Goal: Task Accomplishment & Management: Manage account settings

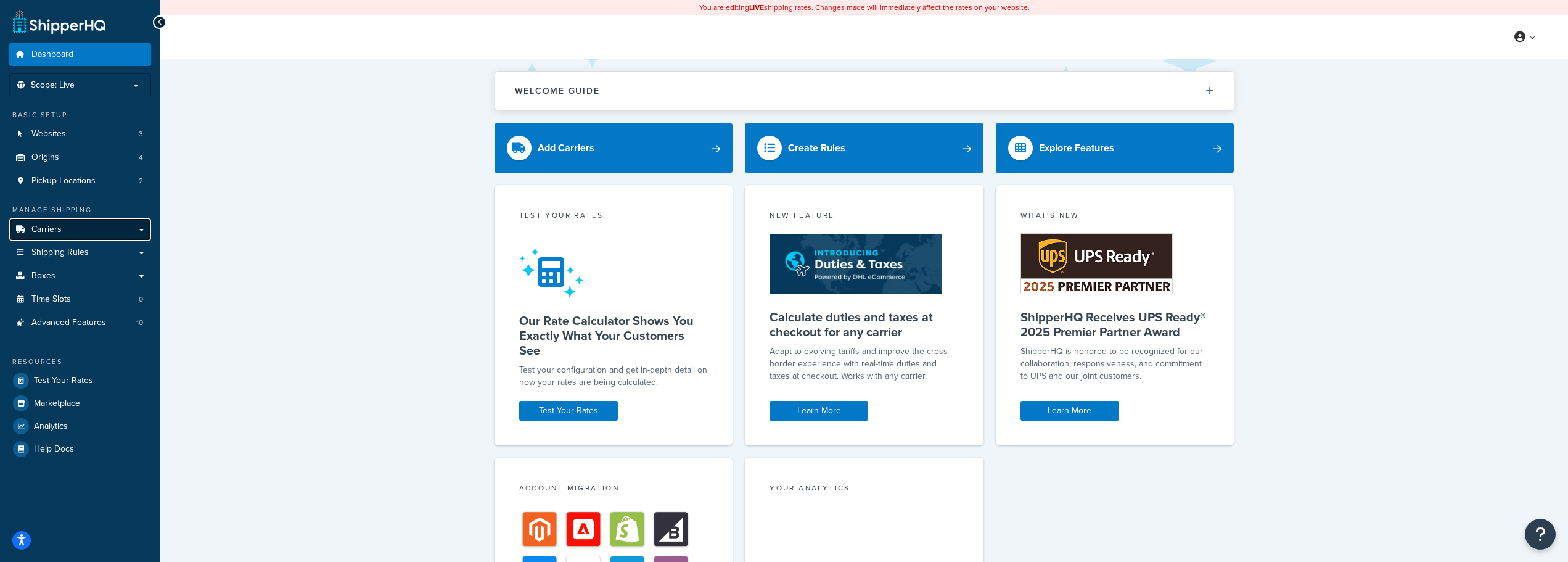
click at [79, 232] on link "Carriers" at bounding box center [80, 229] width 142 height 23
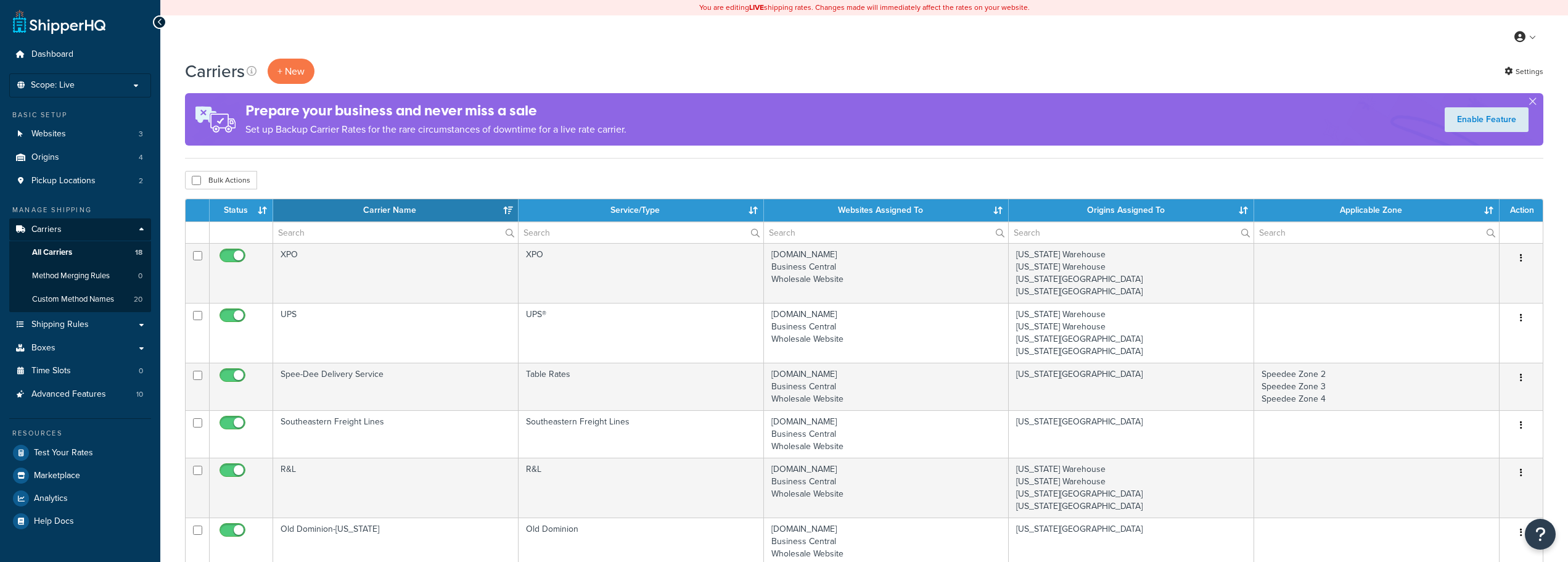
select select "15"
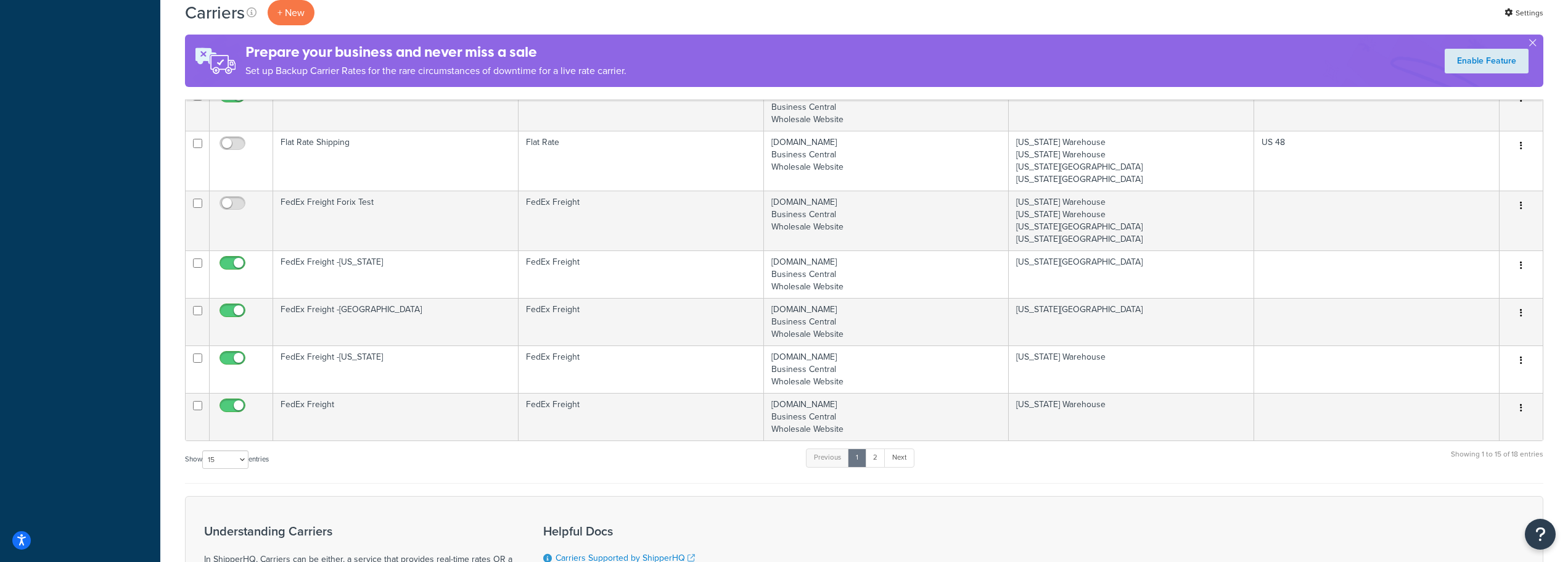
scroll to position [617, 0]
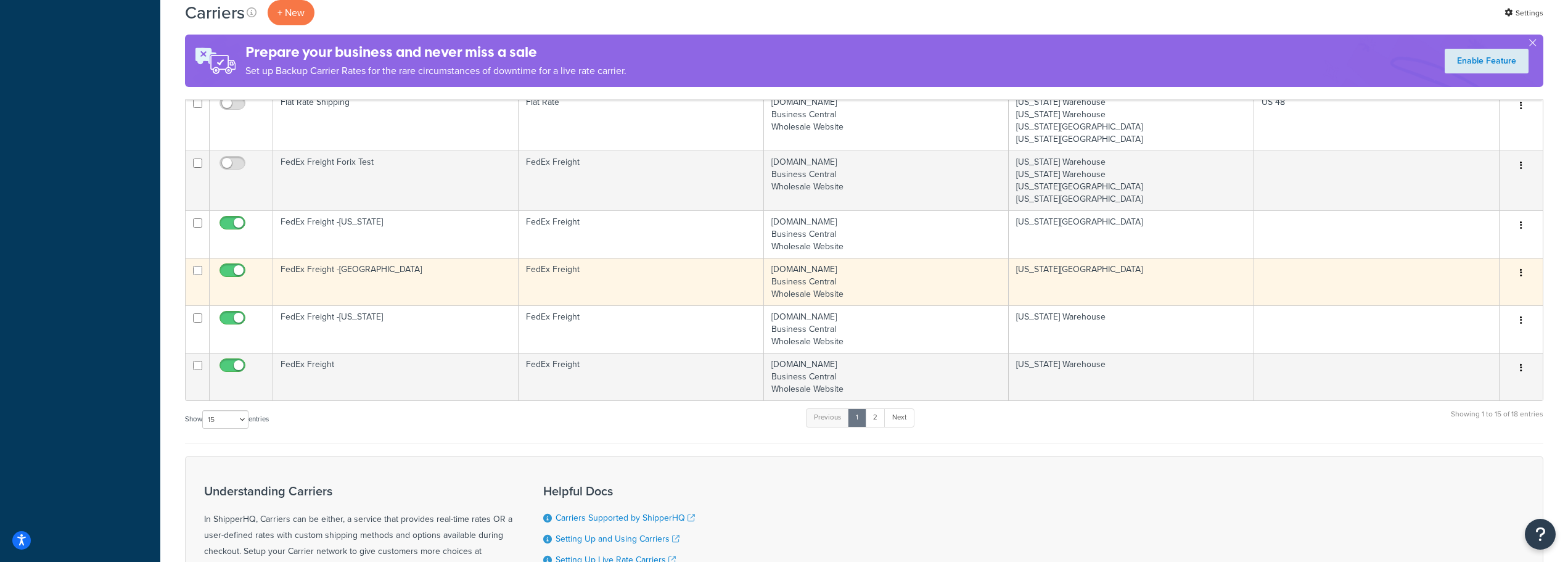
click at [343, 273] on td "FedEx Freight -Sioux Falls" at bounding box center [396, 281] width 246 height 48
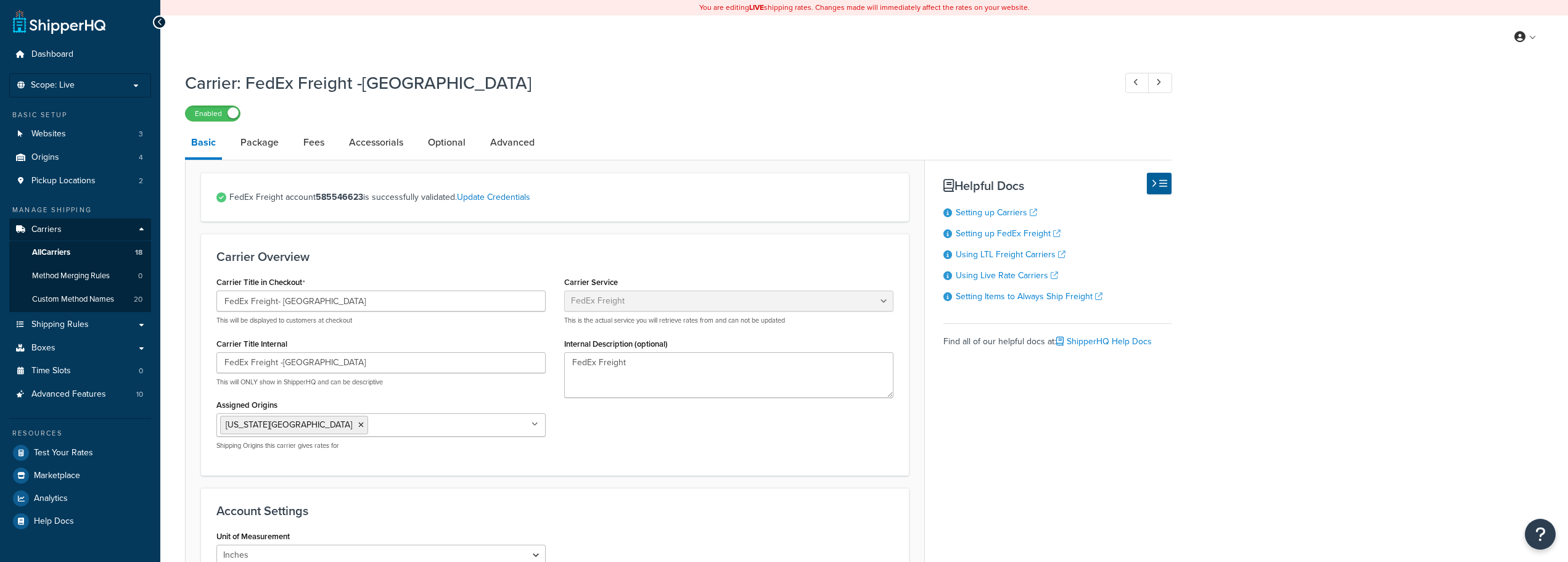
select select "fedExFreight"
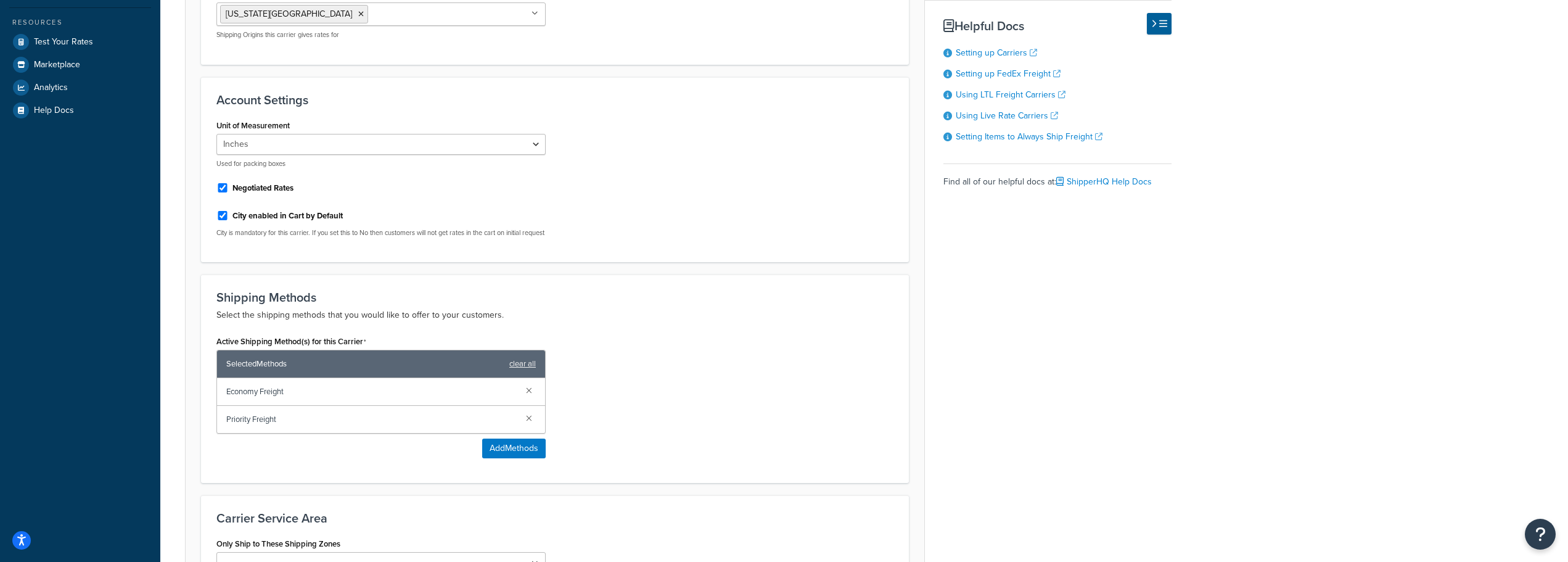
scroll to position [493, 0]
